Goal: Task Accomplishment & Management: Manage account settings

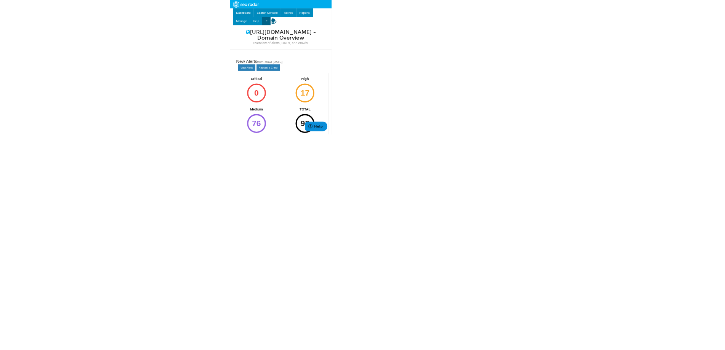
scroll to position [30, 0]
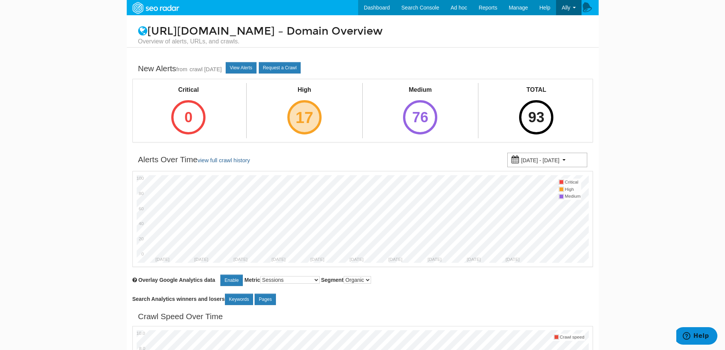
click at [309, 114] on div "17" at bounding box center [304, 117] width 34 height 34
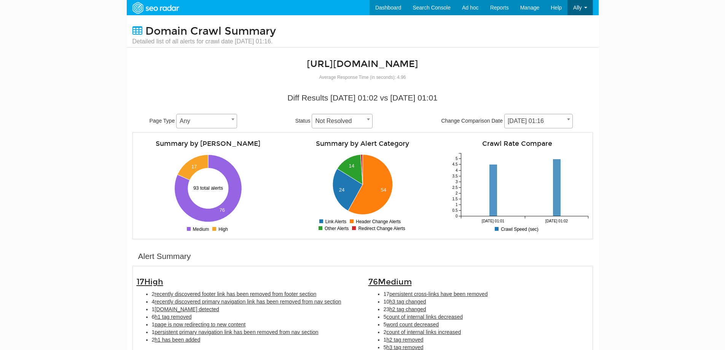
click at [248, 66] on h2 "[URL][DOMAIN_NAME]" at bounding box center [362, 64] width 303 height 10
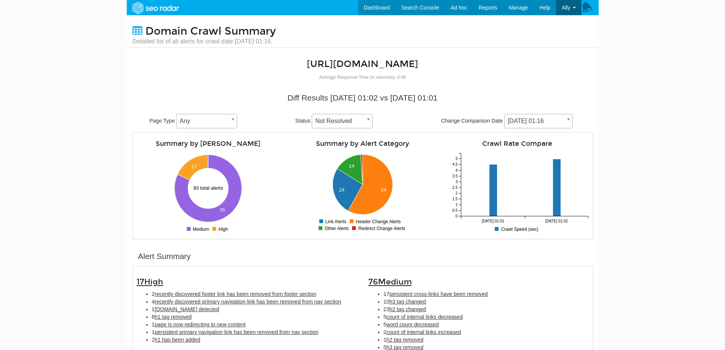
scroll to position [114, 0]
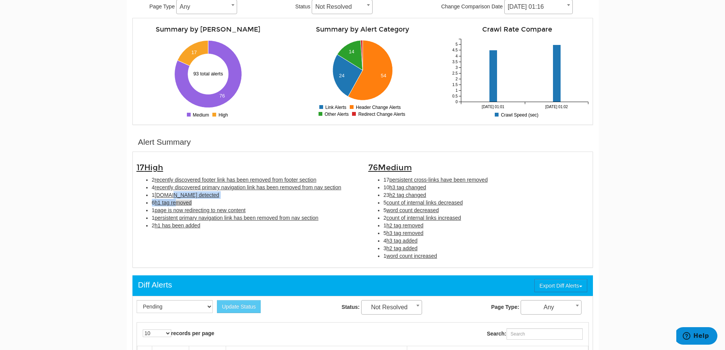
drag, startPoint x: 175, startPoint y: 194, endPoint x: 179, endPoint y: 202, distance: 8.9
click at [179, 202] on ul "2 recently discovered footer link has been removed from footer section 4 recent…" at bounding box center [247, 202] width 220 height 53
click at [179, 202] on span "h1 tag removed" at bounding box center [173, 202] width 37 height 6
type input "h1 tag removed"
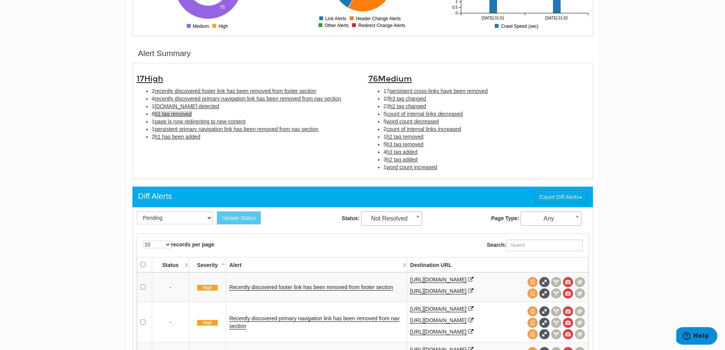
scroll to position [247, 0]
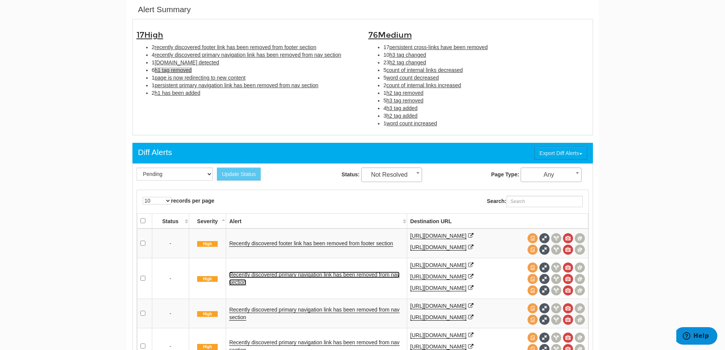
click at [304, 276] on link "Recently discovered primary navigation link has been removed from nav section" at bounding box center [314, 278] width 170 height 14
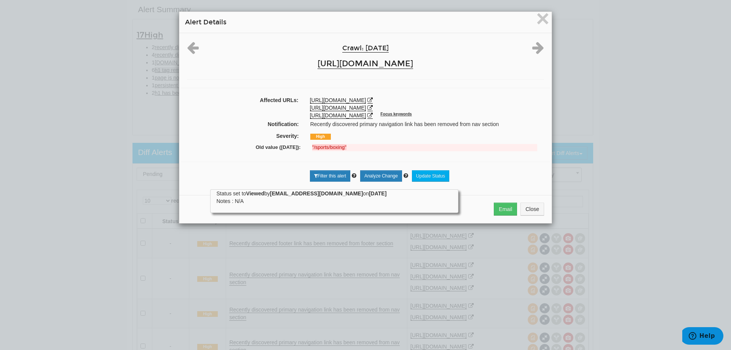
drag, startPoint x: 669, startPoint y: 279, endPoint x: 525, endPoint y: 259, distance: 145.7
click at [666, 280] on div "× Alert Details Crawl: 09/16/2025 https://www.bovada.lv Affected URLs: https://…" at bounding box center [365, 175] width 731 height 350
click at [542, 16] on span "×" at bounding box center [542, 18] width 13 height 25
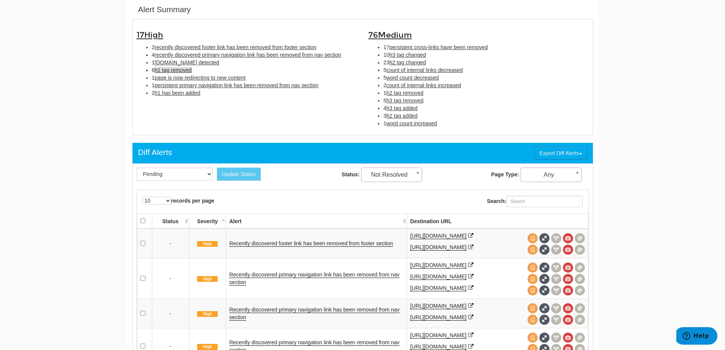
scroll to position [285, 0]
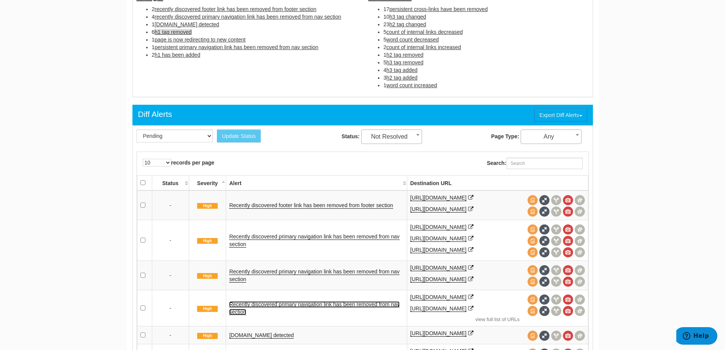
click at [322, 310] on link "Recently discovered primary navigation link has been removed from nav section" at bounding box center [314, 308] width 170 height 14
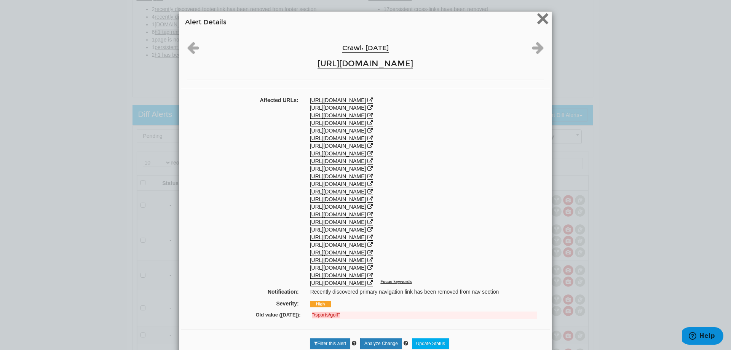
click at [541, 22] on span "×" at bounding box center [542, 18] width 13 height 25
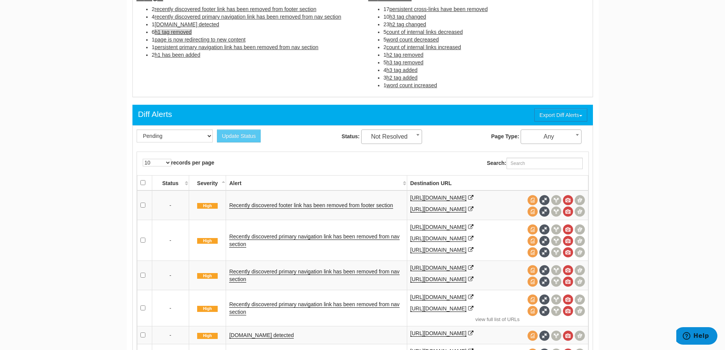
scroll to position [94, 0]
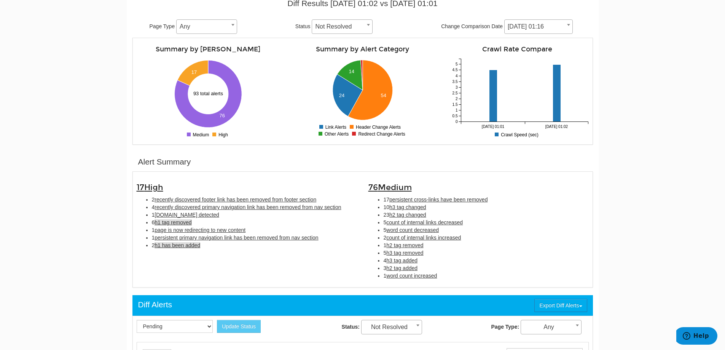
click at [193, 244] on span "h1 has been added" at bounding box center [178, 245] width 46 height 6
type input "h1 has been added"
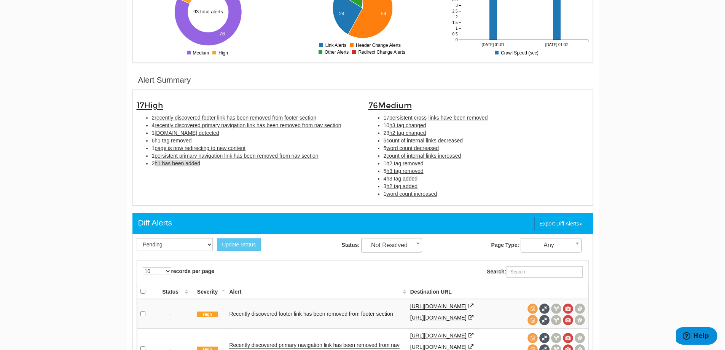
scroll to position [247, 0]
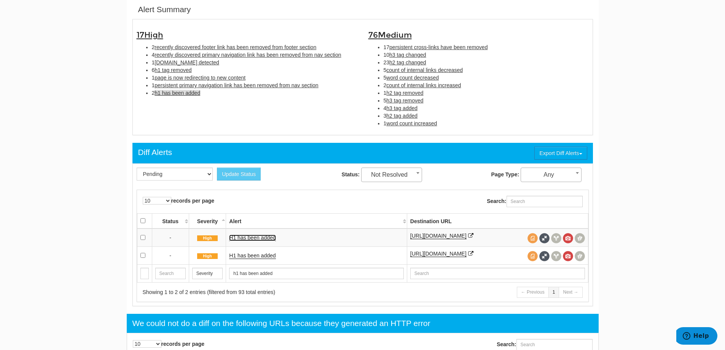
click at [256, 237] on link "H1 has been added" at bounding box center [252, 237] width 46 height 6
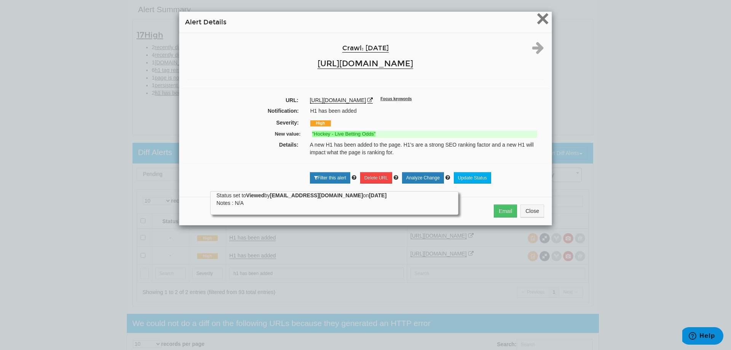
click at [540, 21] on span "×" at bounding box center [542, 18] width 13 height 25
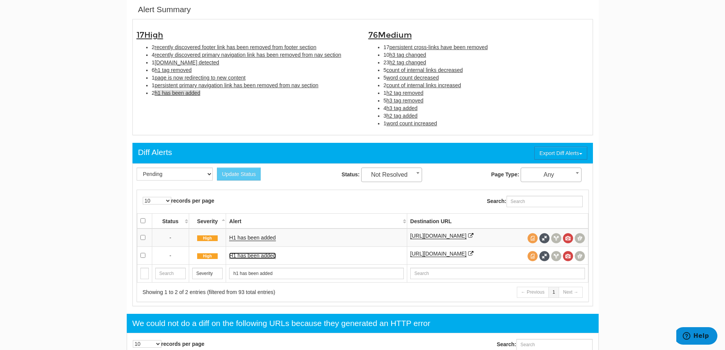
click at [246, 259] on link "H1 has been added" at bounding box center [252, 255] width 46 height 6
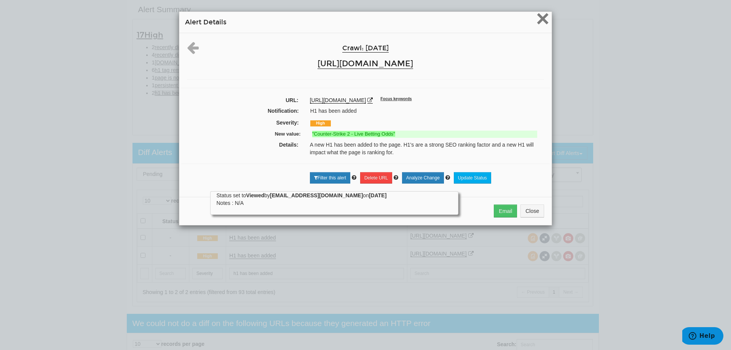
drag, startPoint x: 543, startPoint y: 22, endPoint x: 561, endPoint y: 75, distance: 56.0
click at [544, 28] on span "×" at bounding box center [542, 18] width 13 height 25
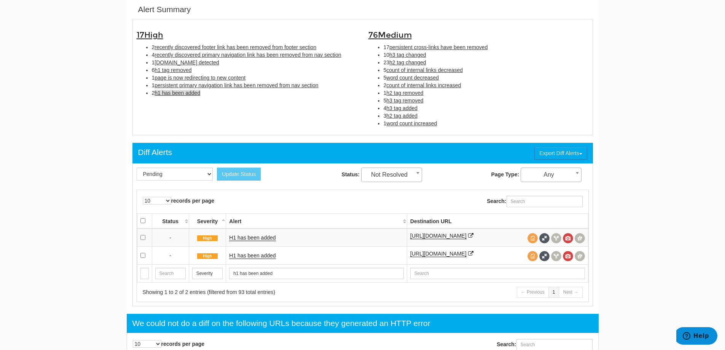
scroll to position [209, 0]
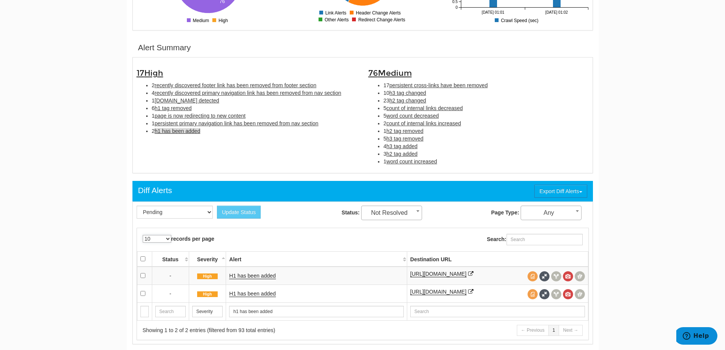
drag, startPoint x: 164, startPoint y: 235, endPoint x: 173, endPoint y: 235, distance: 8.8
click at [164, 235] on select "10 25 50 100 500 1000" at bounding box center [157, 239] width 29 height 8
click at [419, 214] on span at bounding box center [418, 211] width 8 height 10
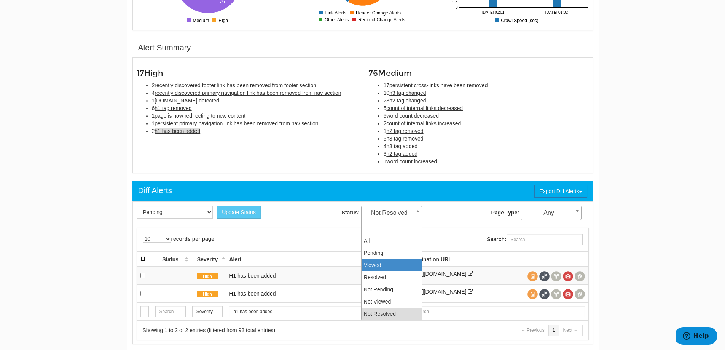
click at [143, 258] on input "checkbox" at bounding box center [142, 258] width 5 height 5
checkbox input "true"
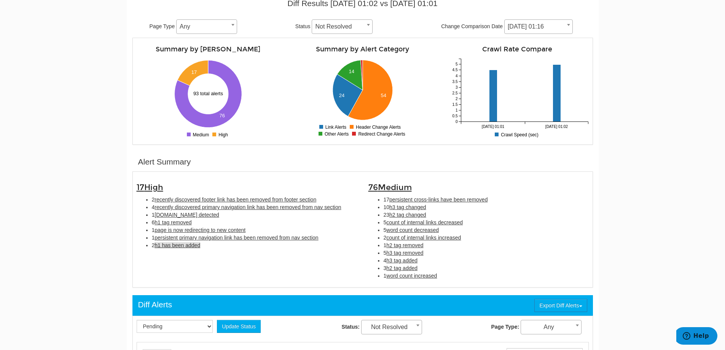
scroll to position [247, 0]
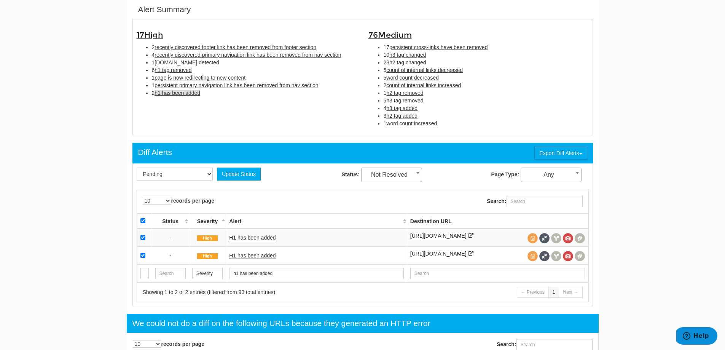
click at [398, 174] on span "Not Resolved" at bounding box center [392, 174] width 60 height 11
select select "1"
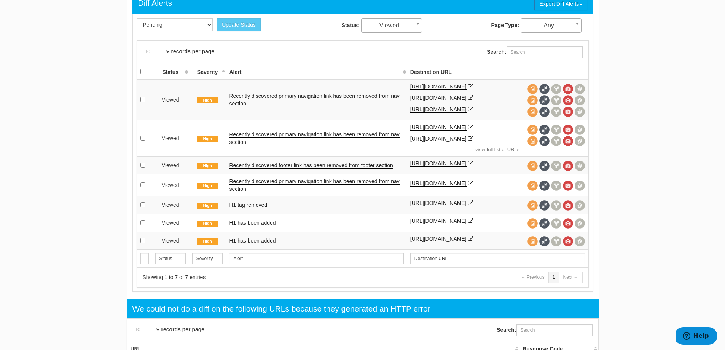
scroll to position [76, 0]
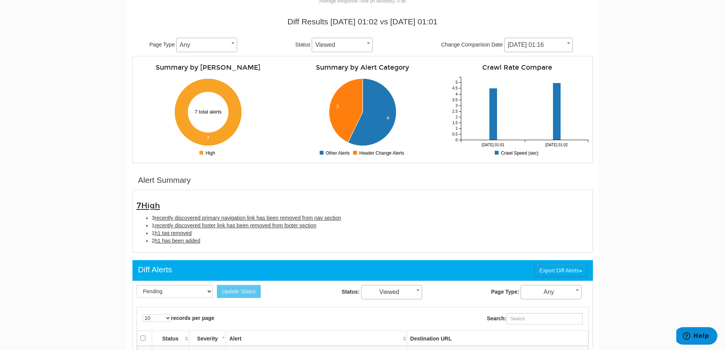
click at [229, 46] on span at bounding box center [233, 43] width 8 height 10
click at [368, 50] on span "Viewed" at bounding box center [342, 45] width 60 height 11
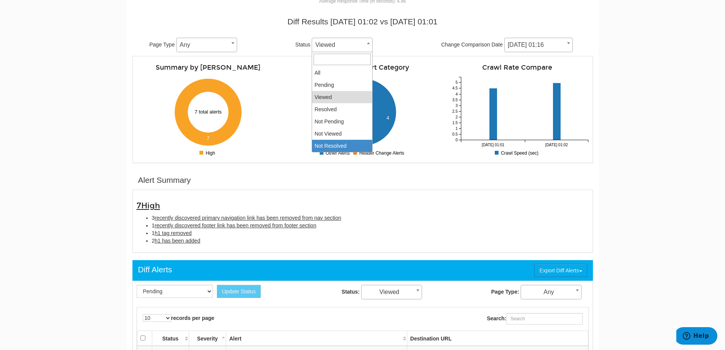
select select "5"
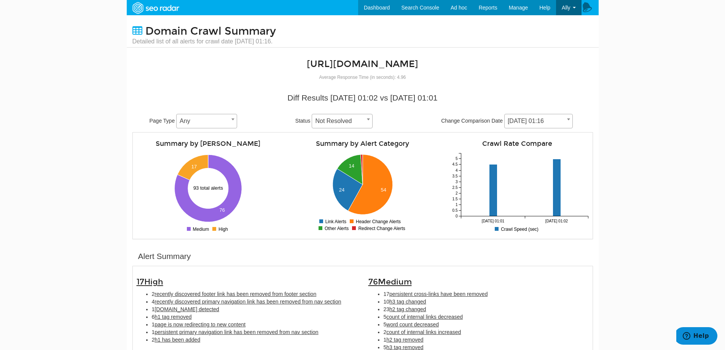
scroll to position [38, 0]
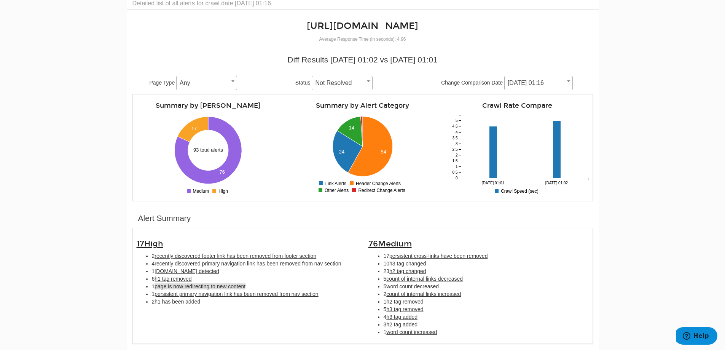
click at [231, 286] on span "page is now redirecting to new content" at bounding box center [200, 286] width 91 height 6
type input "page is now redirecting to new content"
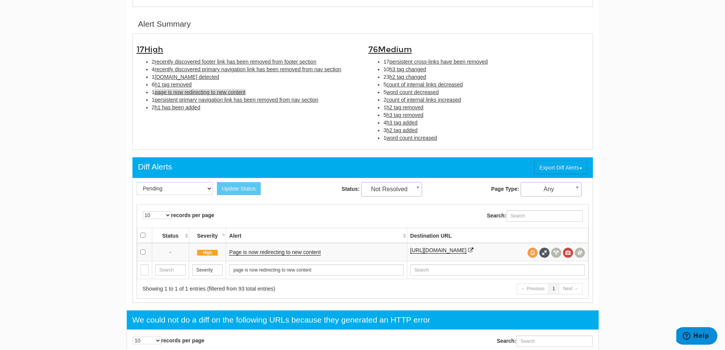
scroll to position [247, 0]
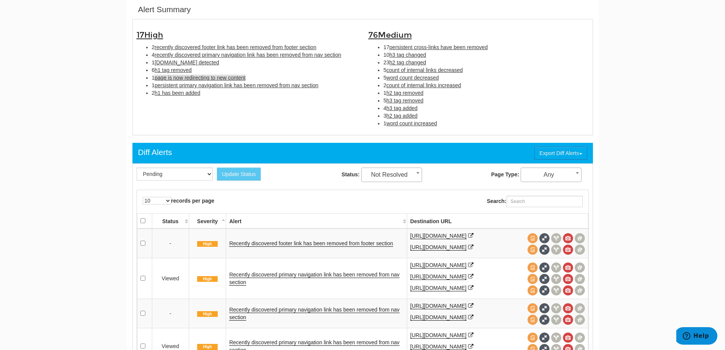
click at [186, 79] on span "page is now redirecting to new content" at bounding box center [200, 78] width 91 height 6
click at [230, 80] on span "page is now redirecting to new content" at bounding box center [200, 78] width 91 height 6
type input "page is now redirecting to new content"
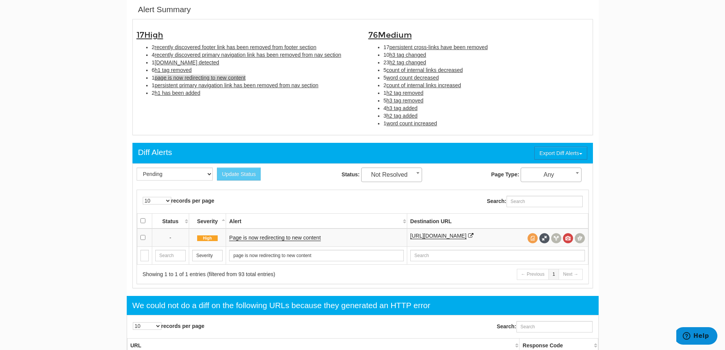
scroll to position [209, 0]
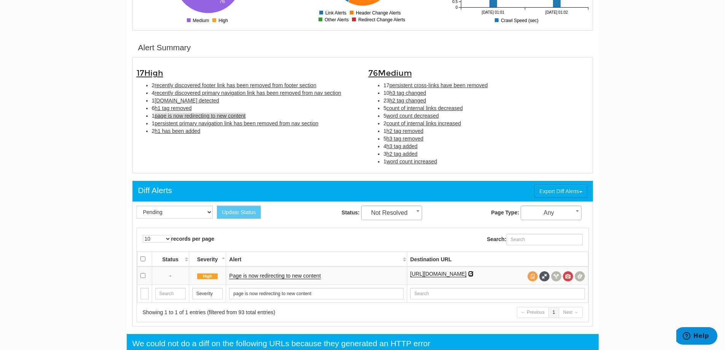
click at [468, 276] on icon at bounding box center [470, 273] width 5 height 5
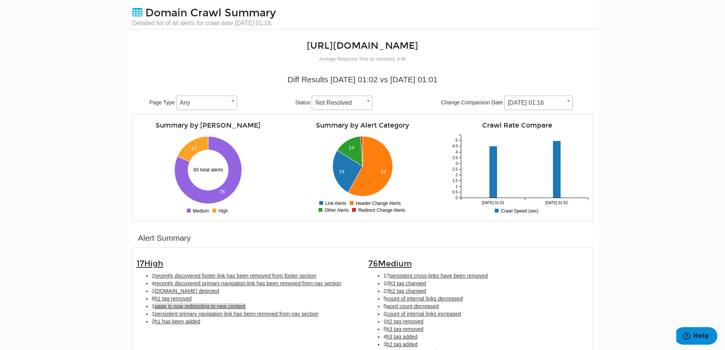
scroll to position [0, 0]
